Goal: Task Accomplishment & Management: Manage account settings

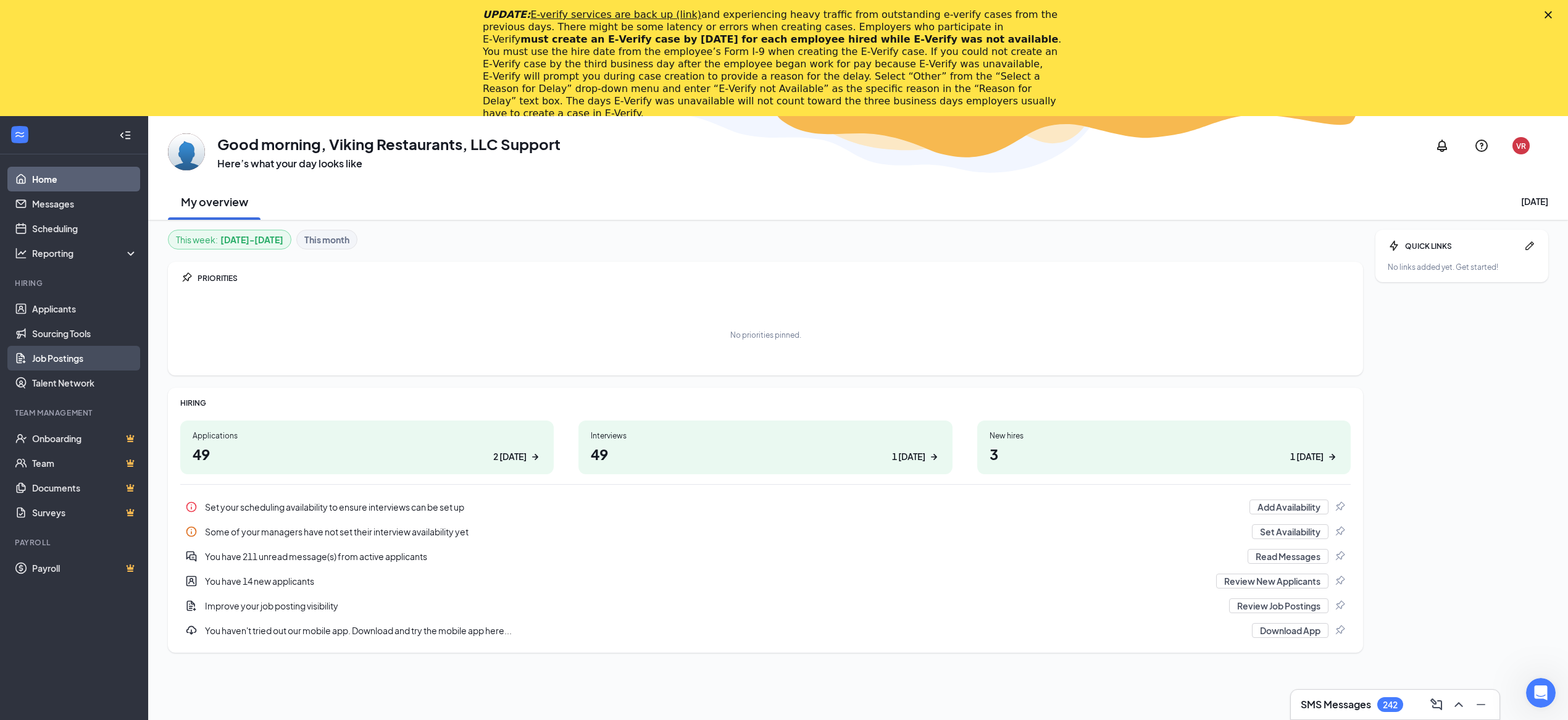
click at [63, 363] on link "Job Postings" at bounding box center [85, 358] width 105 height 25
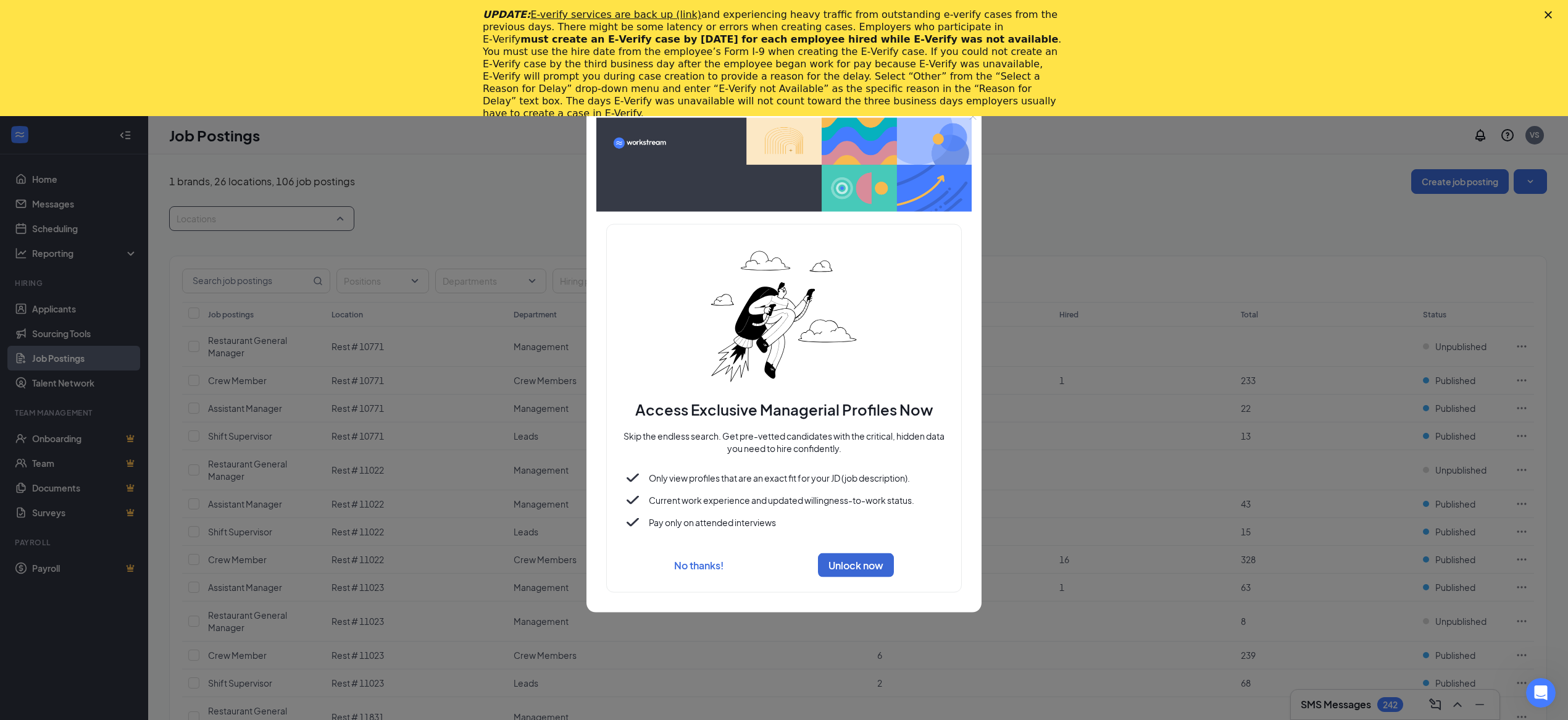
click at [309, 217] on body "Home Messages Scheduling Reporting Hiring Applicants Sourcing Tools Job Posting…" at bounding box center [784, 418] width 1568 height 604
click at [714, 569] on button "No thanks!" at bounding box center [699, 564] width 50 height 13
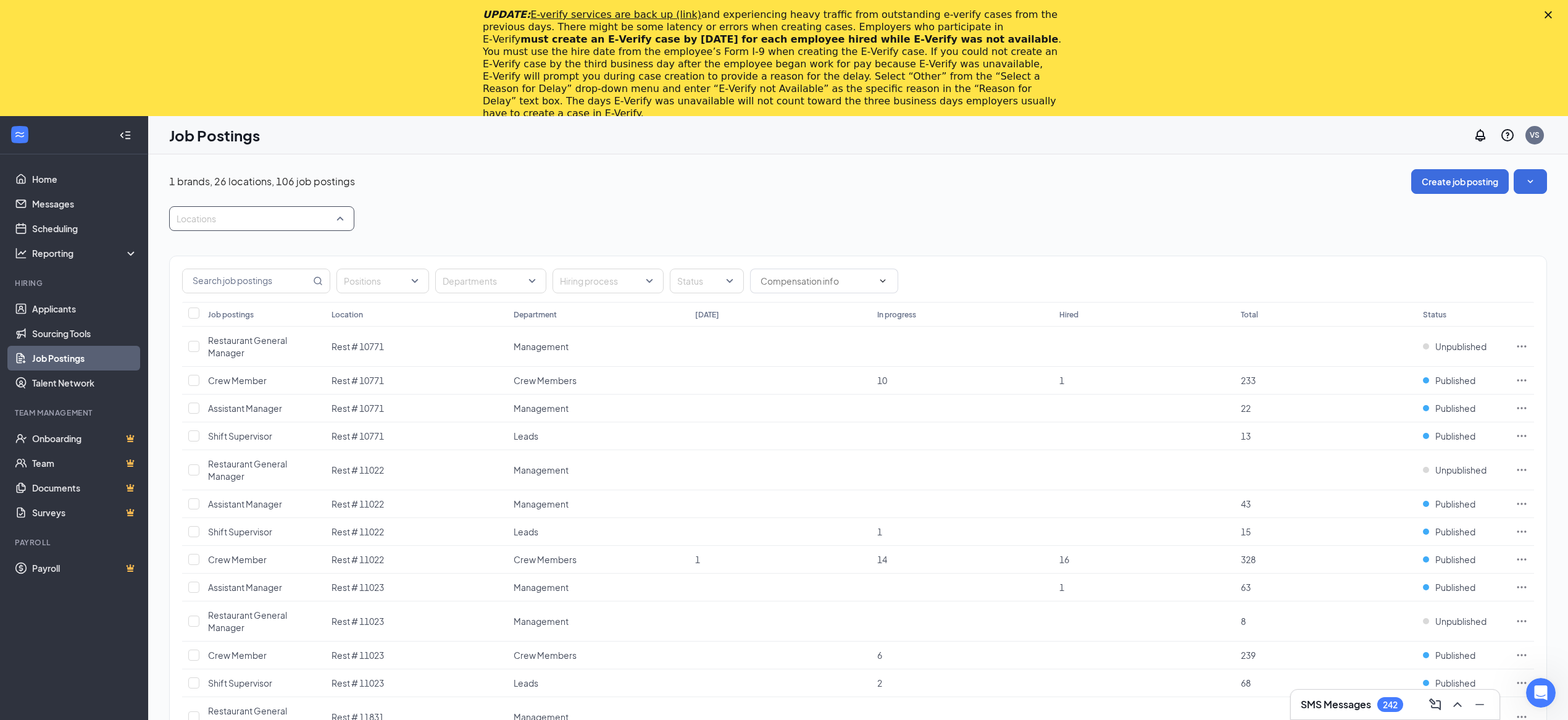
click at [297, 224] on div at bounding box center [255, 218] width 167 height 19
type input "51"
click at [237, 251] on span "Rest # 5177" at bounding box center [220, 252] width 48 height 11
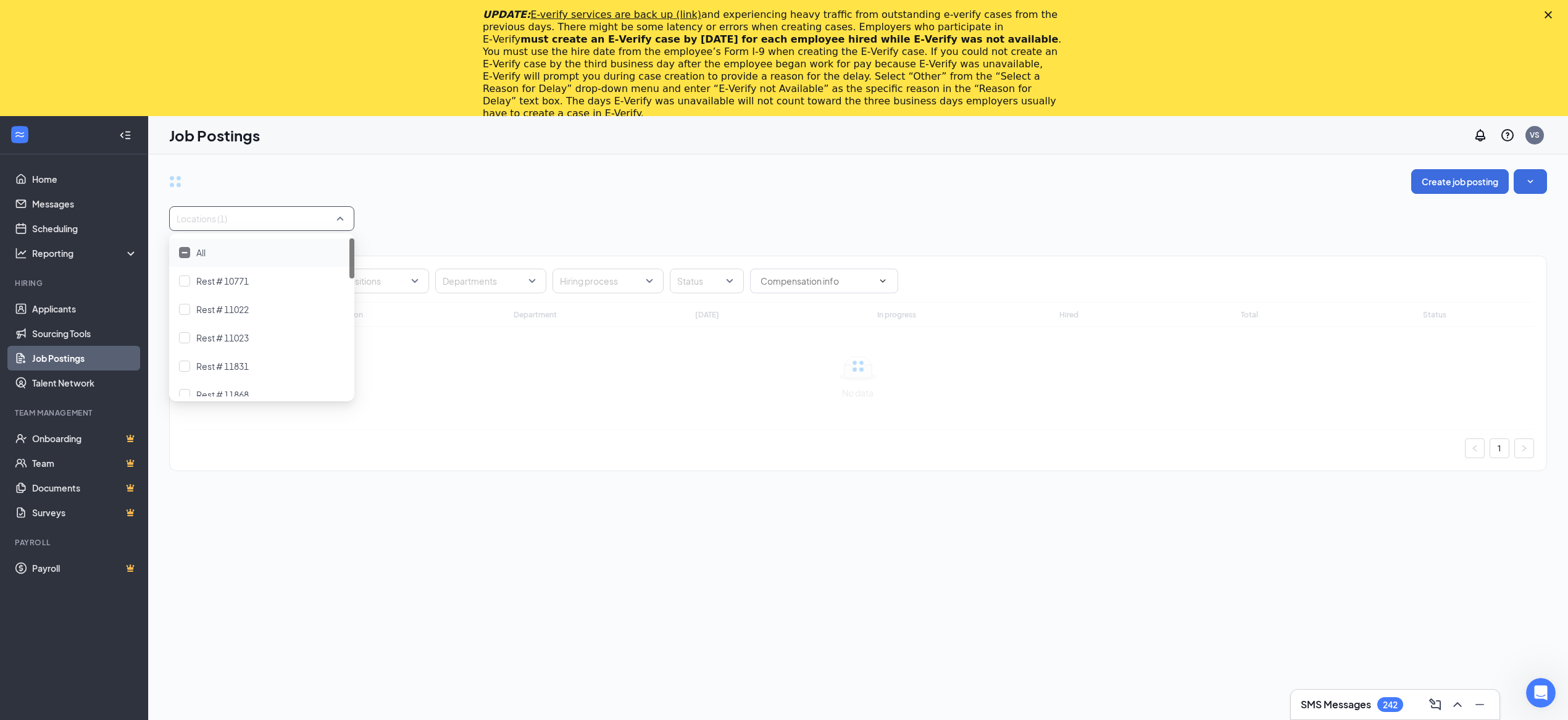
click at [477, 237] on div "Positions Departments Hiring process Status Job postings Location Department To…" at bounding box center [858, 357] width 1378 height 252
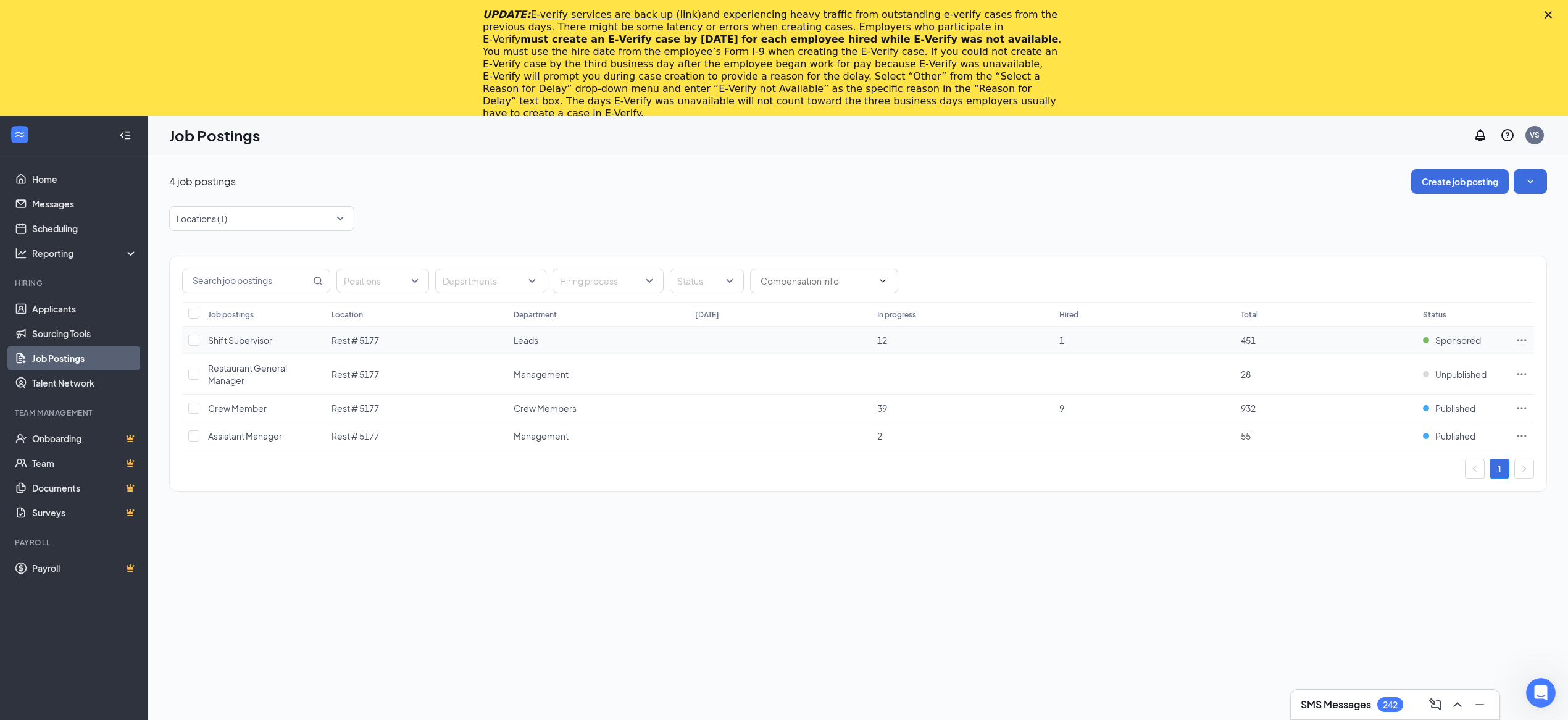
click at [1519, 344] on icon "Ellipses" at bounding box center [1521, 339] width 12 height 12
click at [1518, 267] on div "Positions Departments Hiring process Status" at bounding box center [859, 278] width 1377 height 45
drag, startPoint x: 1393, startPoint y: 317, endPoint x: 1507, endPoint y: 350, distance: 118.7
click at [1507, 350] on table "Job postings Location Department Today In progress Hired Total Status Shift Sup…" at bounding box center [859, 376] width 1352 height 148
click at [1457, 251] on div "Positions Departments Hiring process Status Job postings Location Department To…" at bounding box center [858, 367] width 1378 height 273
